Goal: Answer question/provide support

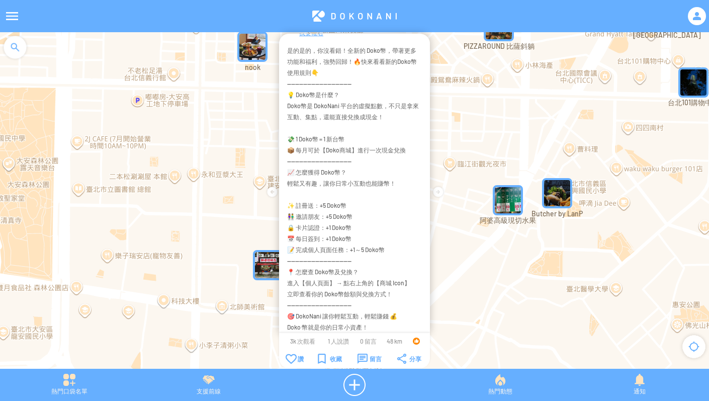
scroll to position [118, 0]
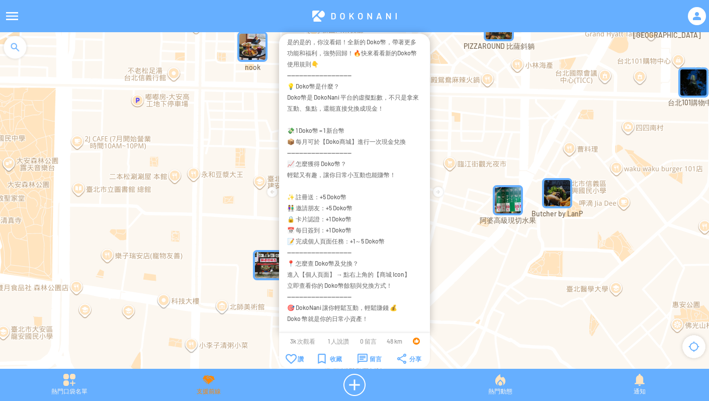
click at [215, 388] on div "支援前線" at bounding box center [208, 385] width 139 height 22
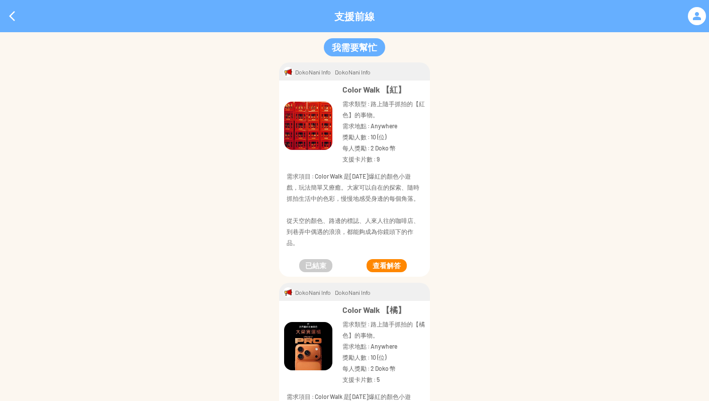
click at [391, 263] on button "查看解答" at bounding box center [387, 265] width 40 height 13
click at [10, 19] on div at bounding box center [12, 16] width 24 height 24
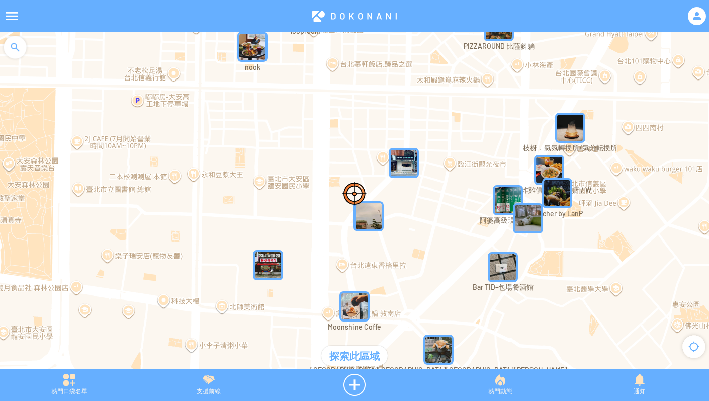
click at [489, 371] on div "熱門口袋名單 支援前線 熱門動態 通知" at bounding box center [354, 385] width 709 height 32
click at [491, 378] on div "熱門動態" at bounding box center [500, 385] width 139 height 22
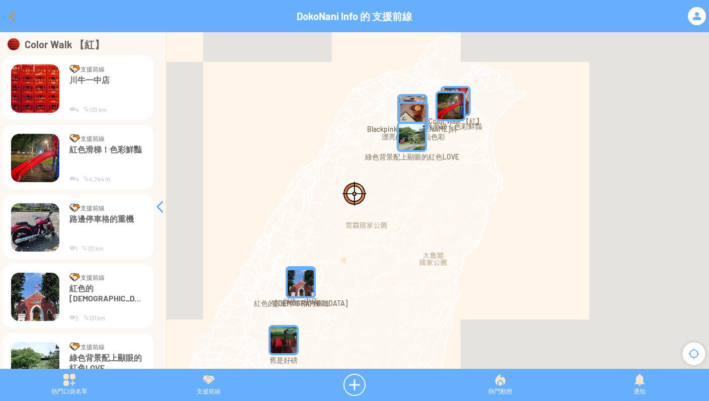
click at [10, 14] on div at bounding box center [12, 16] width 24 height 24
